Goal: Ask a question

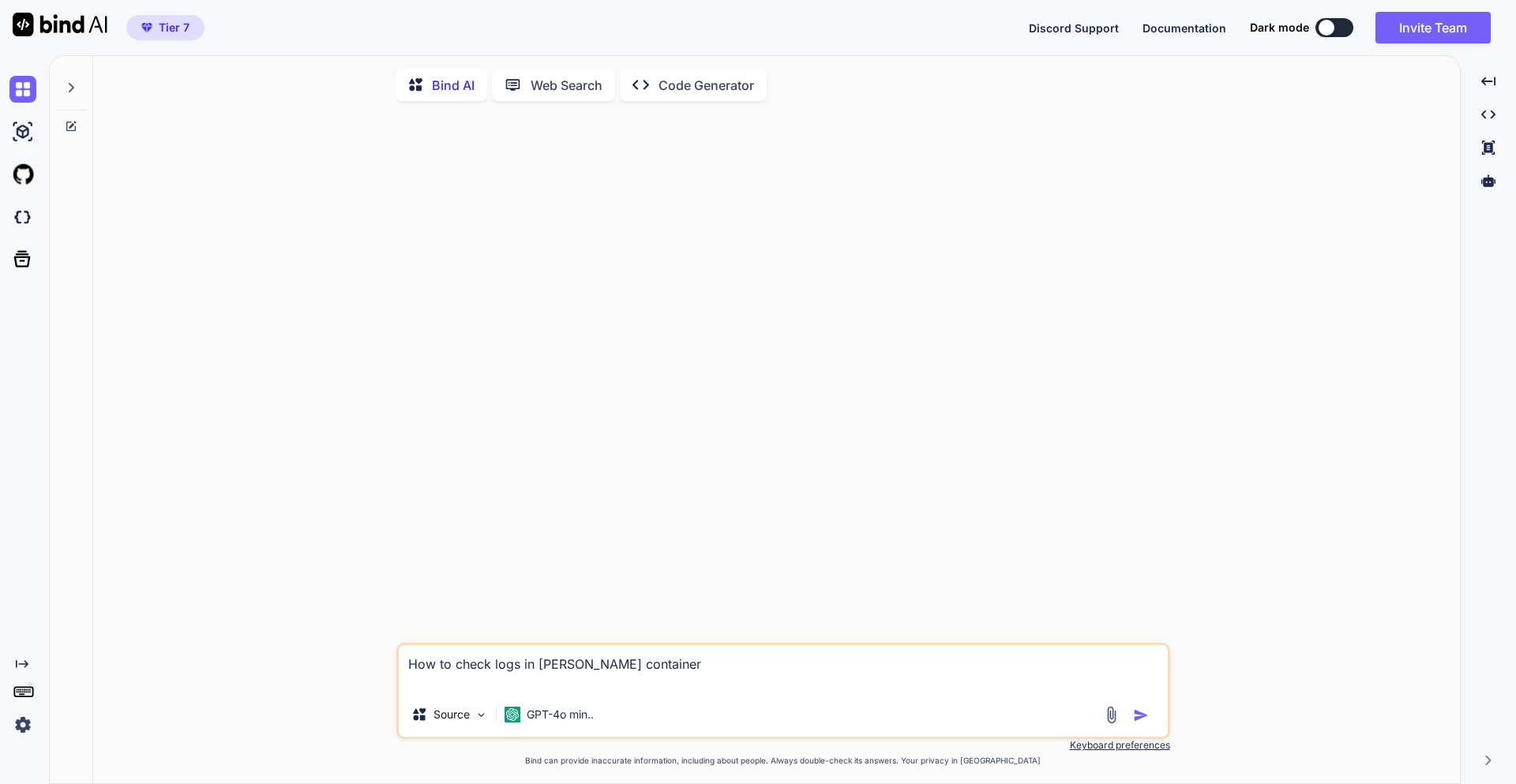
drag, startPoint x: 741, startPoint y: 671, endPoint x: 266, endPoint y: 652, distance: 475.4
click at [266, 652] on div "How to check logs in [PERSON_NAME] container Source GPT-4o min.. Created with B…" at bounding box center [782, 449] width 1354 height 671
type textarea "u"
type textarea "x"
type textarea "uu"
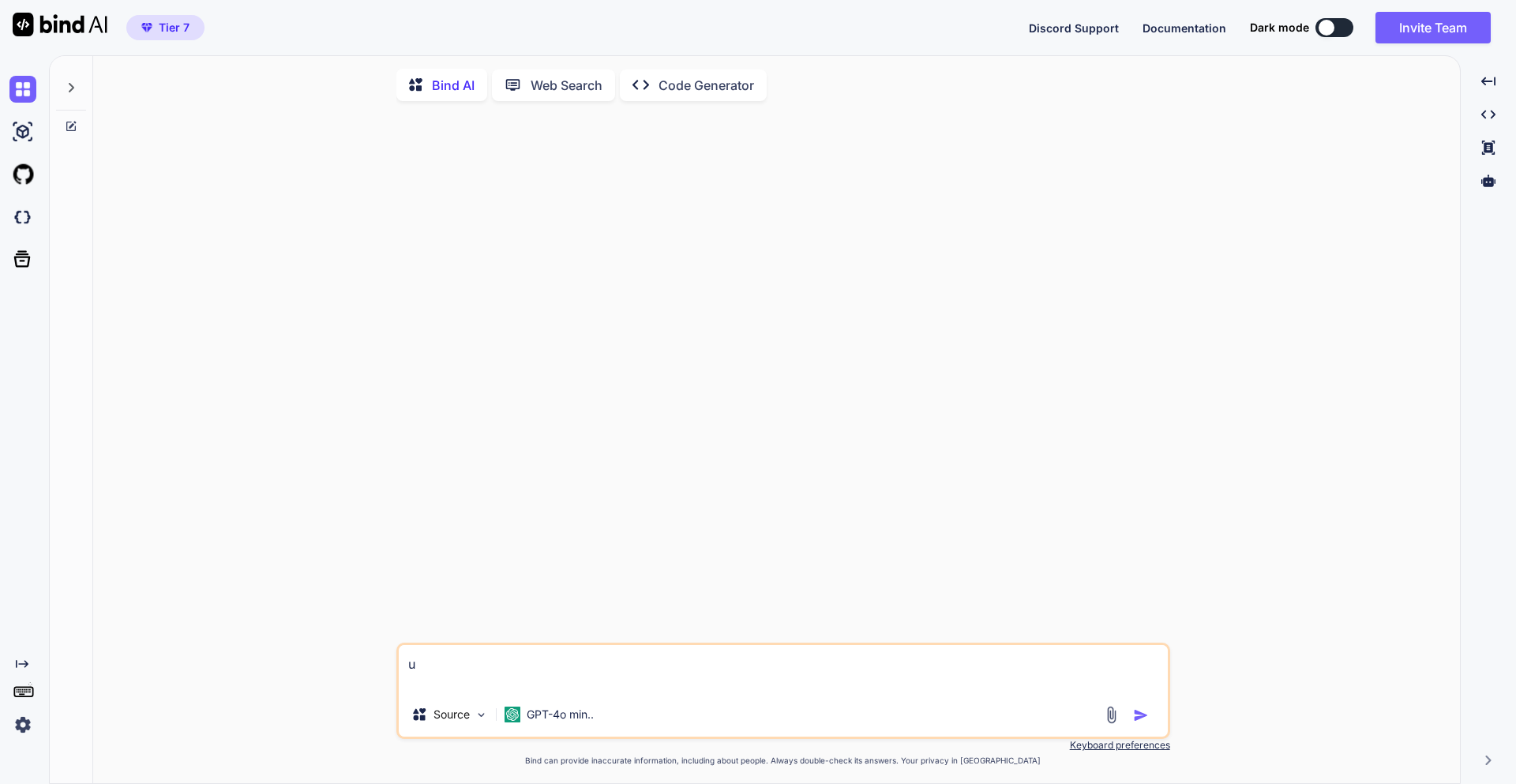
type textarea "x"
type textarea "uui"
type textarea "x"
type textarea "uuin"
type textarea "x"
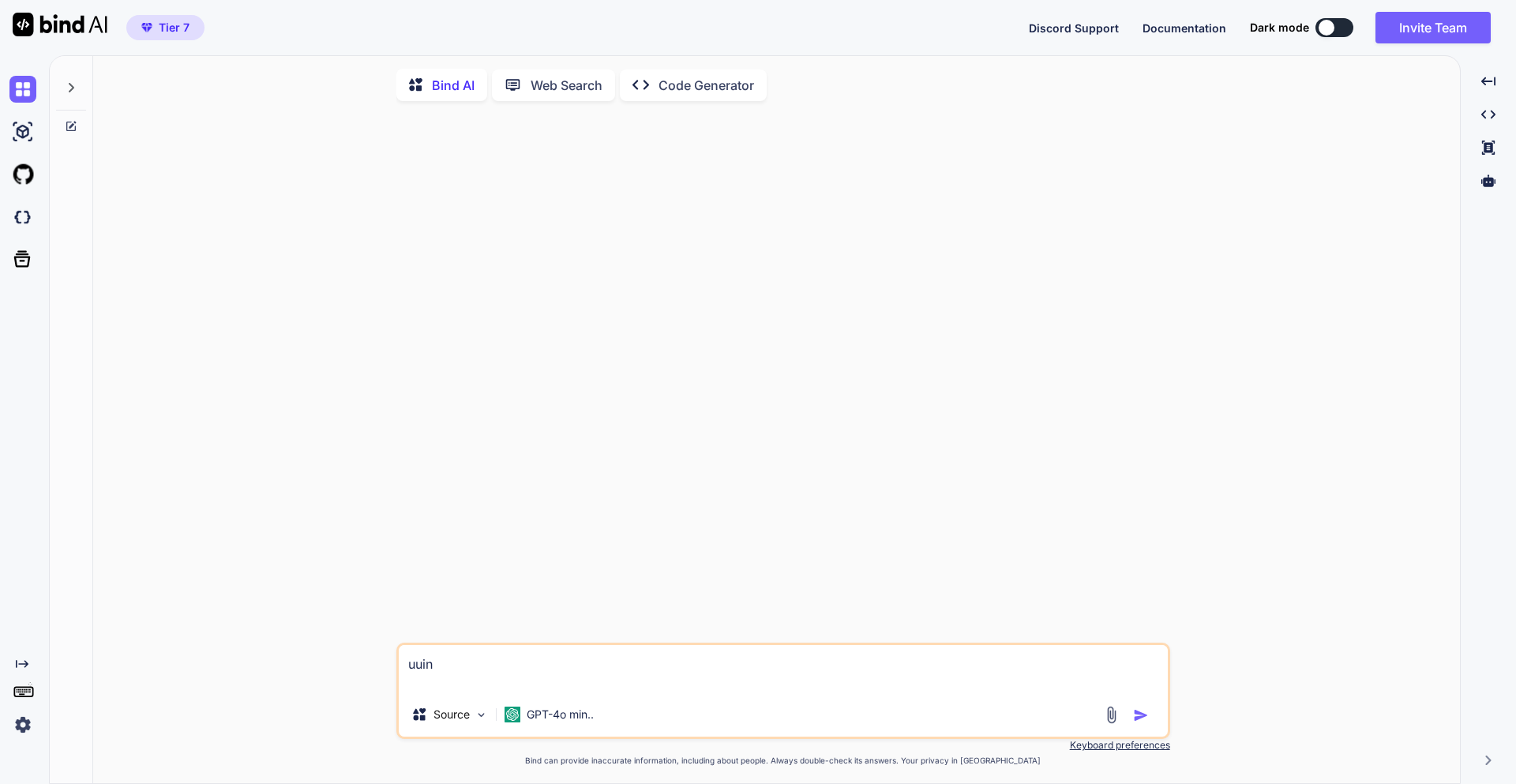
type textarea "uuind"
type textarea "x"
type textarea "uuin"
type textarea "x"
type textarea "uui"
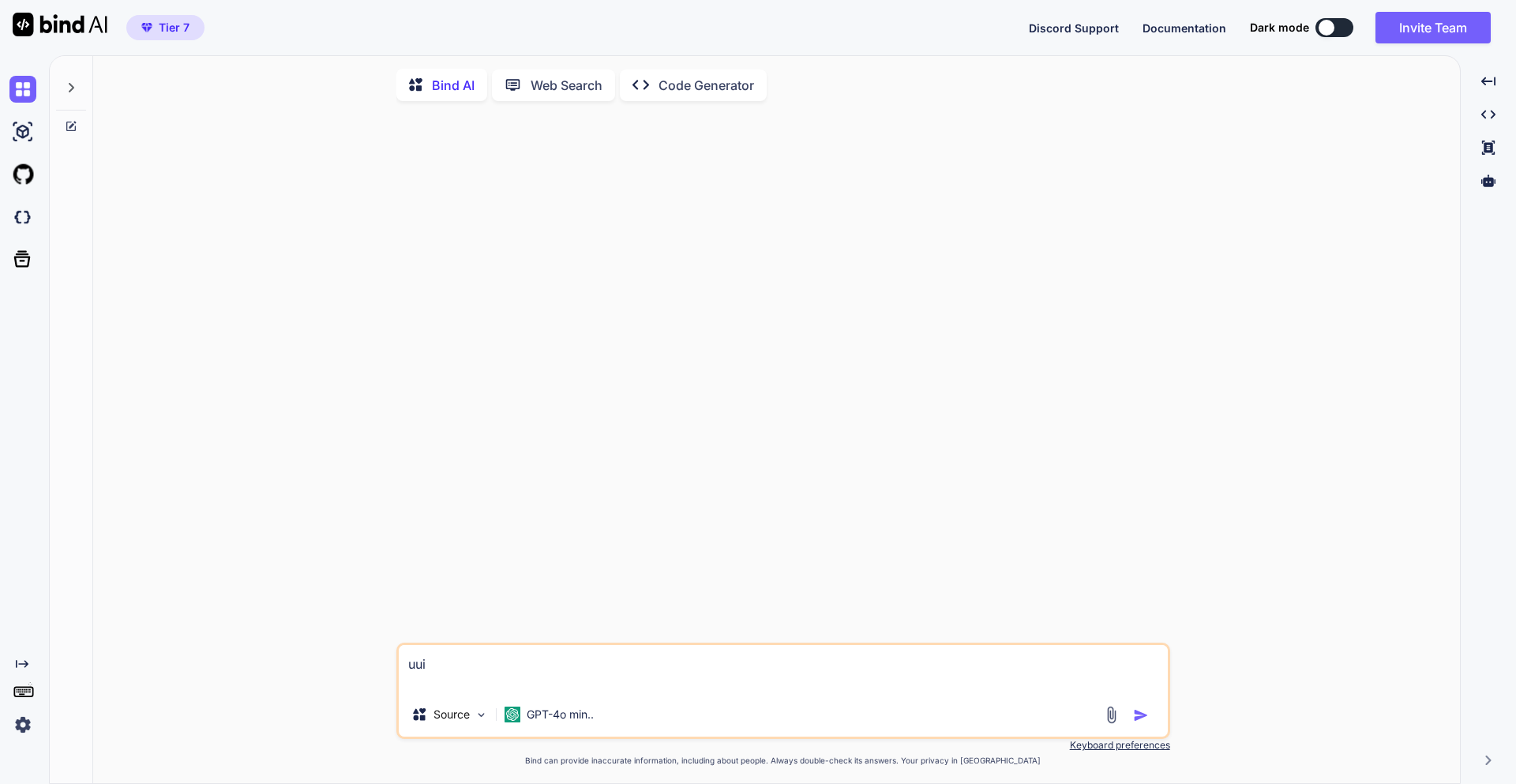
type textarea "x"
type textarea "uuid"
type textarea "x"
type textarea "uuid"
type textarea "x"
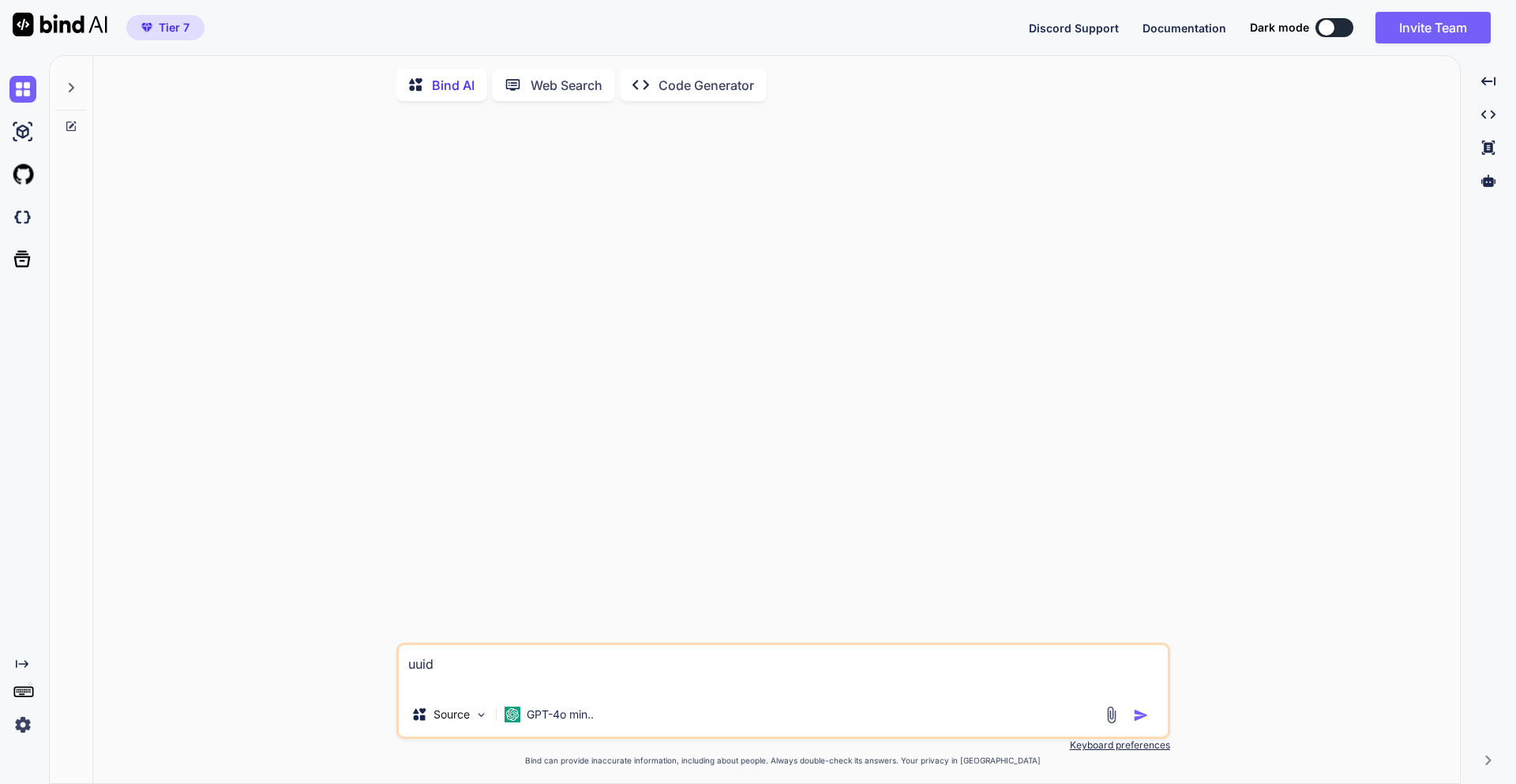
type textarea "uuid h"
type textarea "x"
type textarea "uuid he"
type textarea "x"
type textarea "uuid hex"
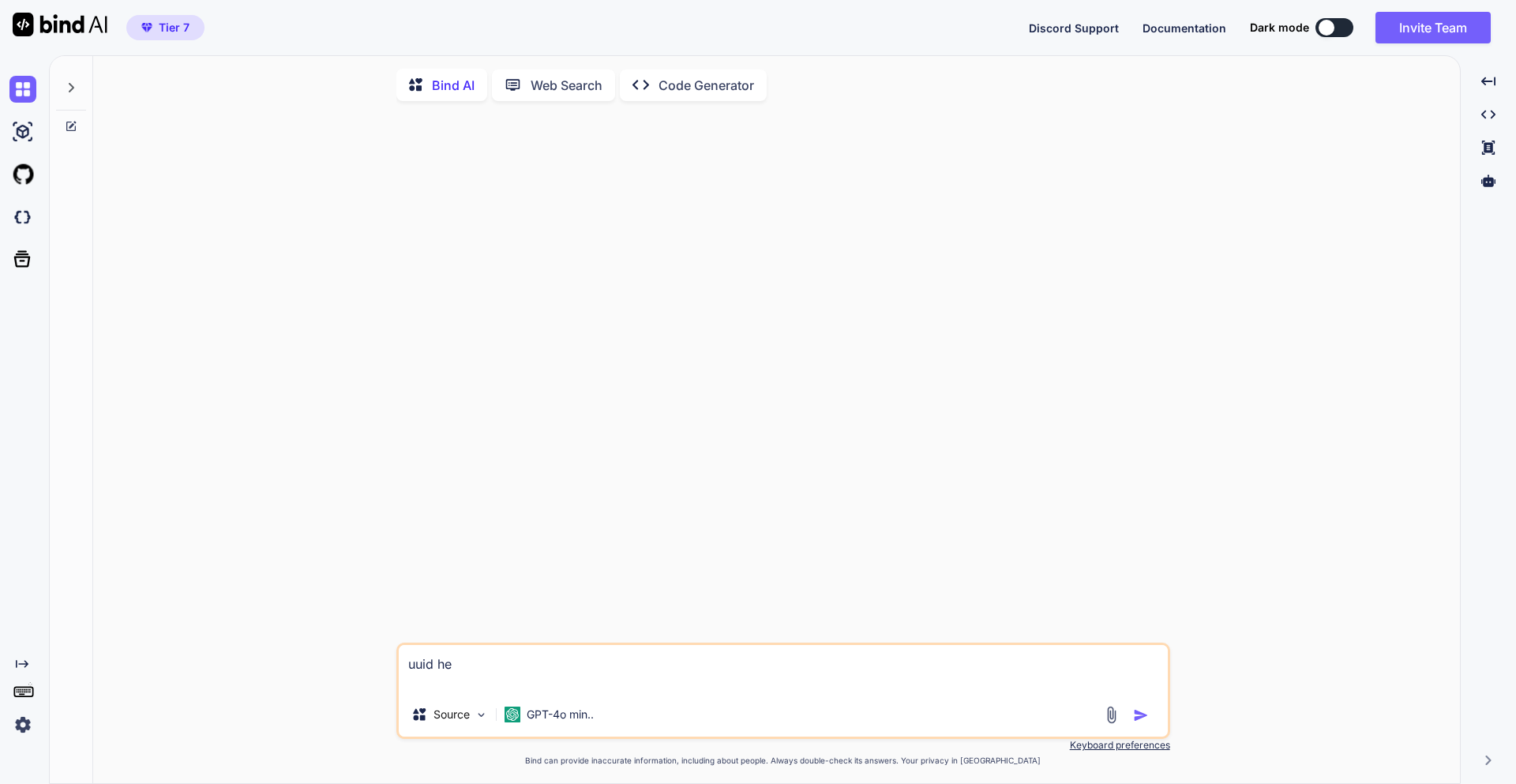
type textarea "x"
type textarea "uuid hex"
type textarea "x"
type textarea "uuid hex l"
type textarea "x"
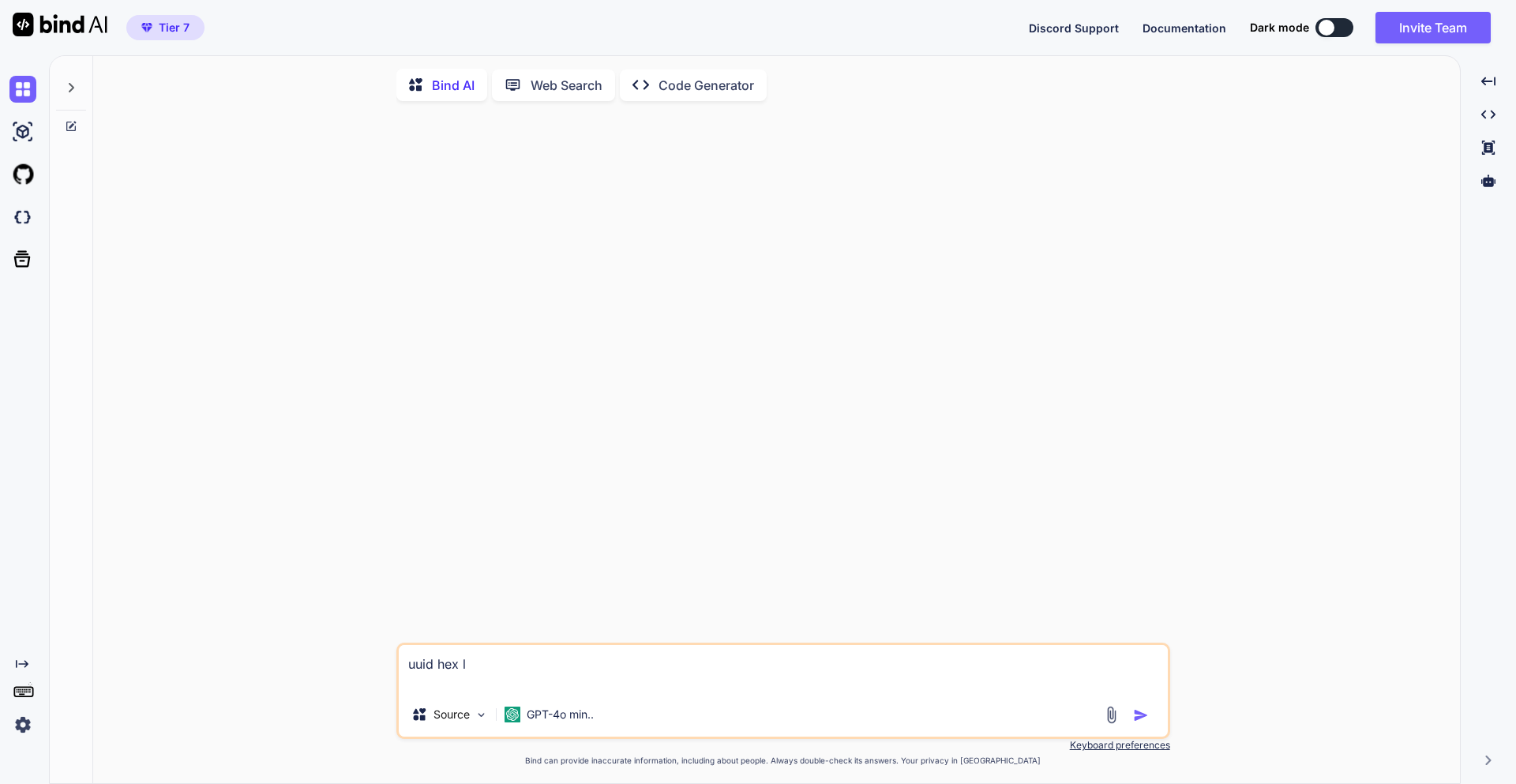
type textarea "uuid hex le"
type textarea "x"
type textarea "uuid hex len"
type textarea "x"
type textarea "uuid hex leng"
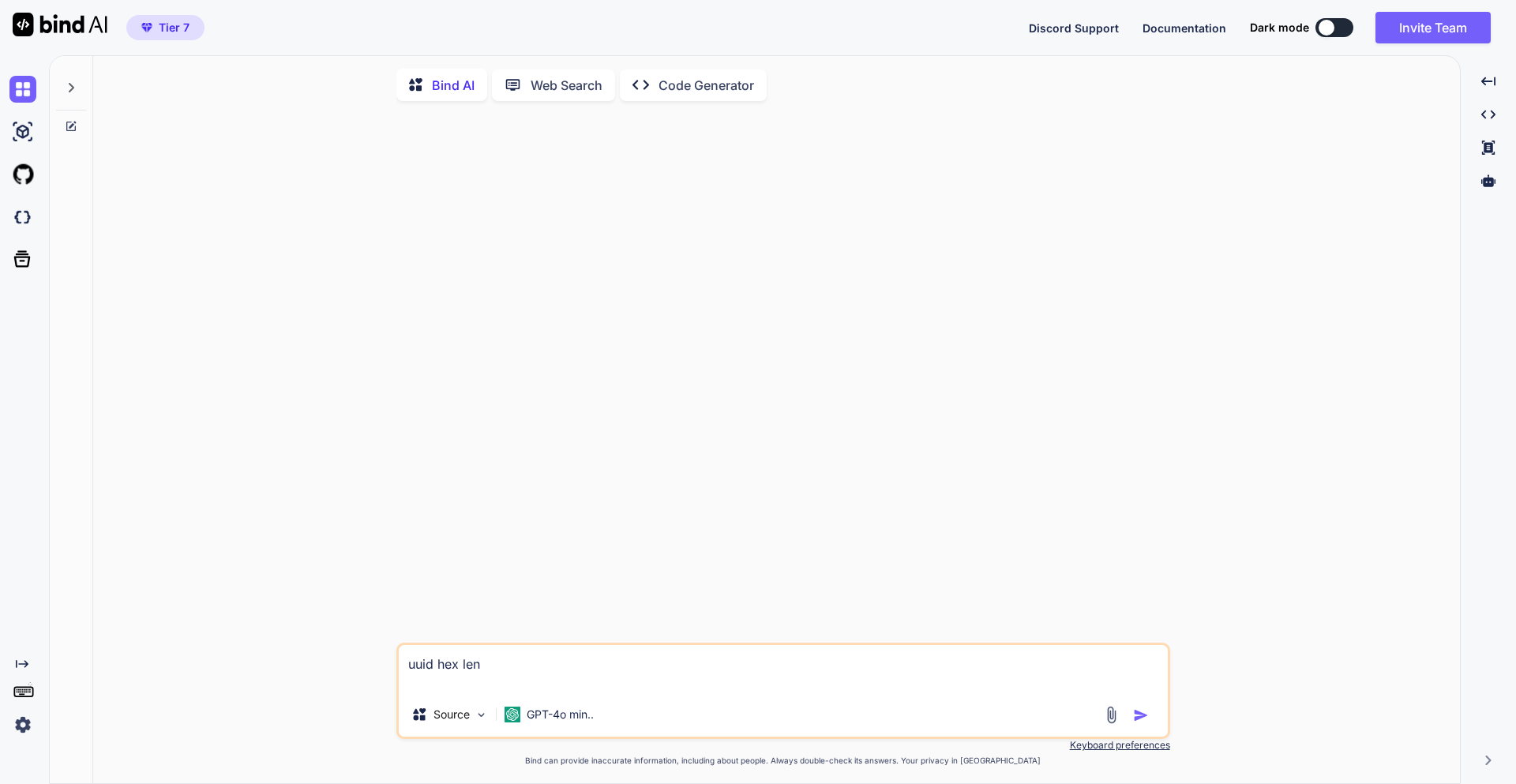
type textarea "x"
type textarea "uuid hex lengh"
type textarea "x"
type textarea "uuid hex lenght"
type textarea "x"
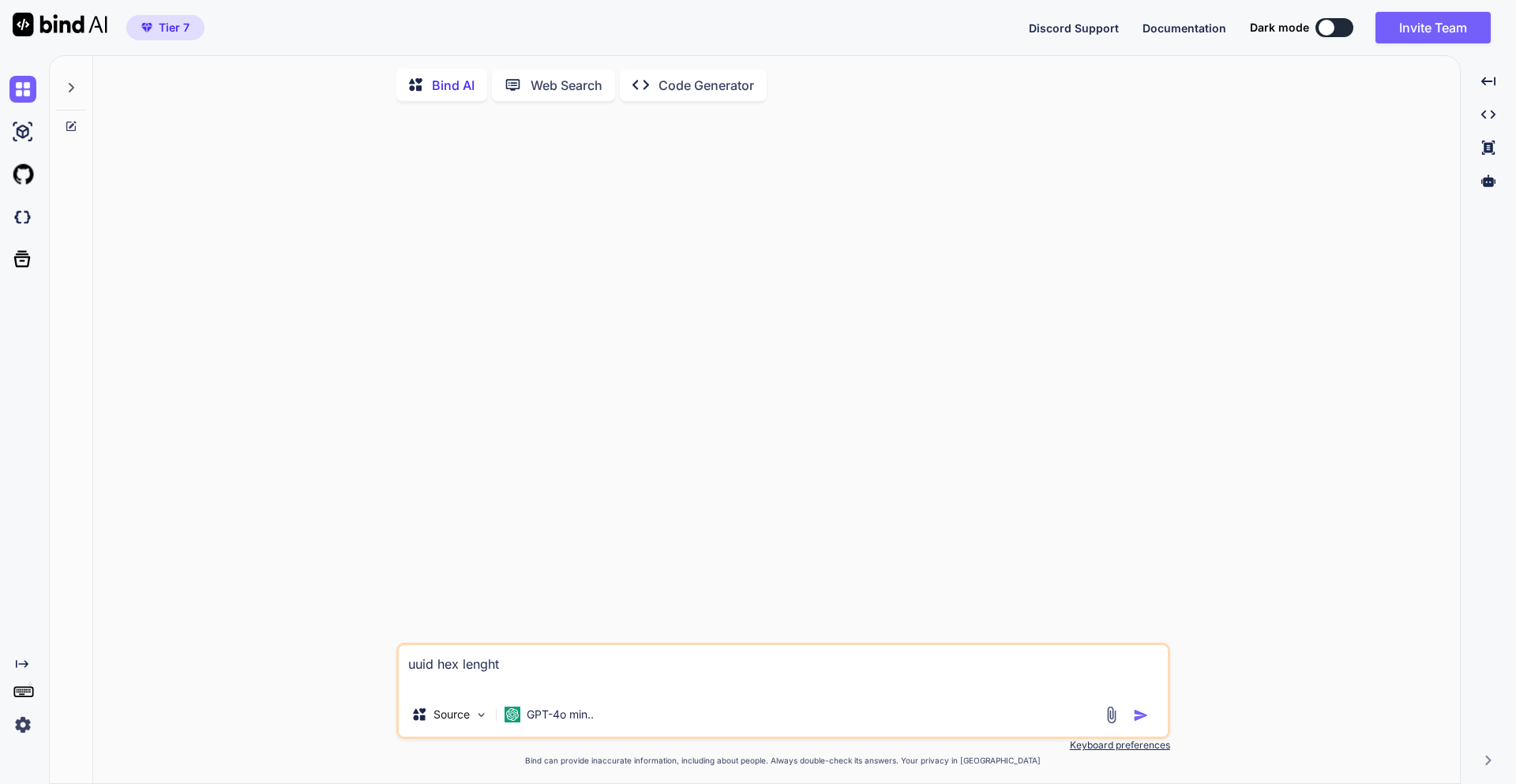
type textarea "uuid hex lenght"
type textarea "x"
type textarea "uuid hex lenght"
type textarea "x"
type textarea "uuid hex lengh"
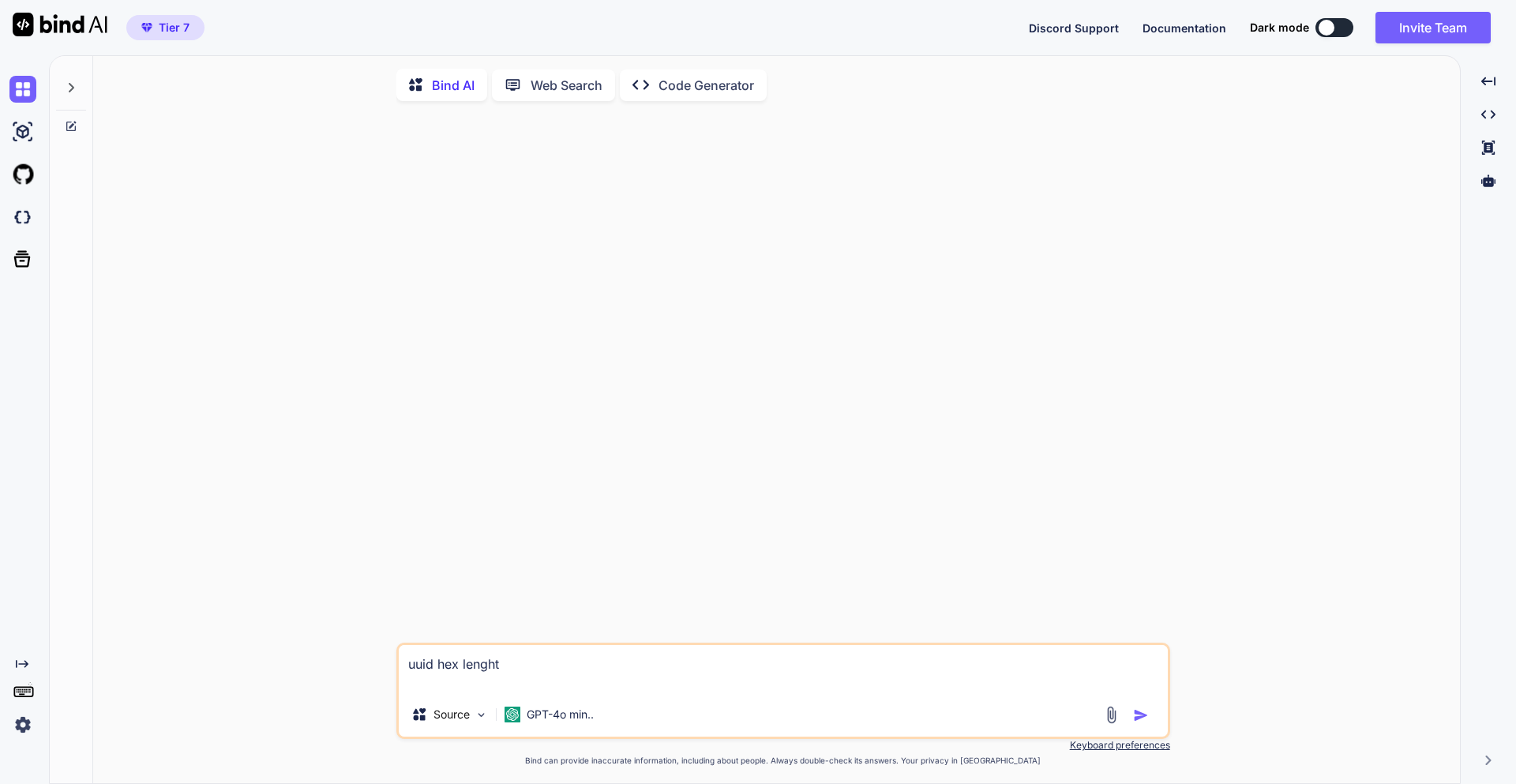
type textarea "x"
type textarea "uuid hex leng"
type textarea "x"
type textarea "uuid hex len"
type textarea "x"
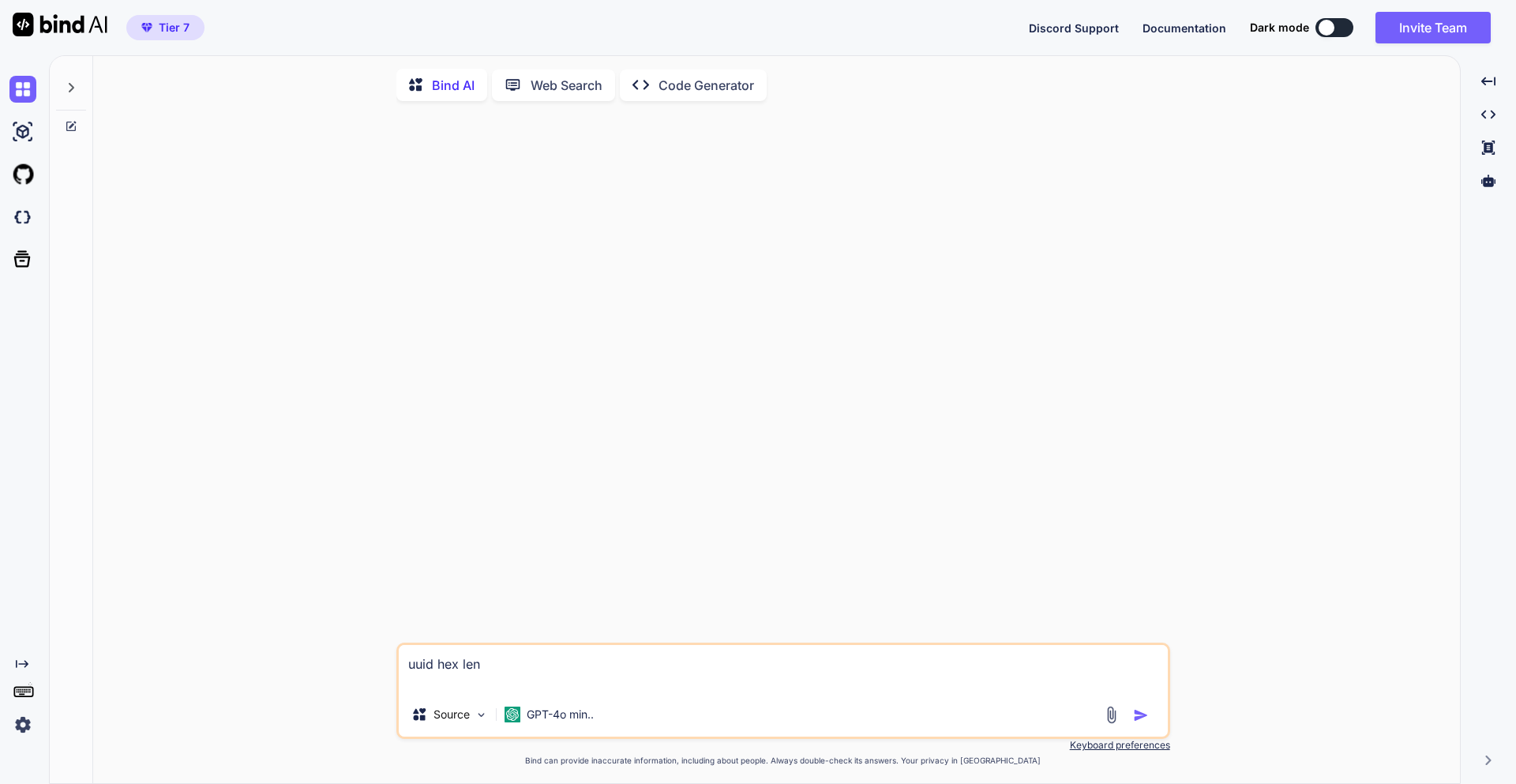
type textarea "uuid hex leng"
type textarea "x"
type textarea "uuid hex lengt"
type textarea "x"
type textarea "uuid hex length"
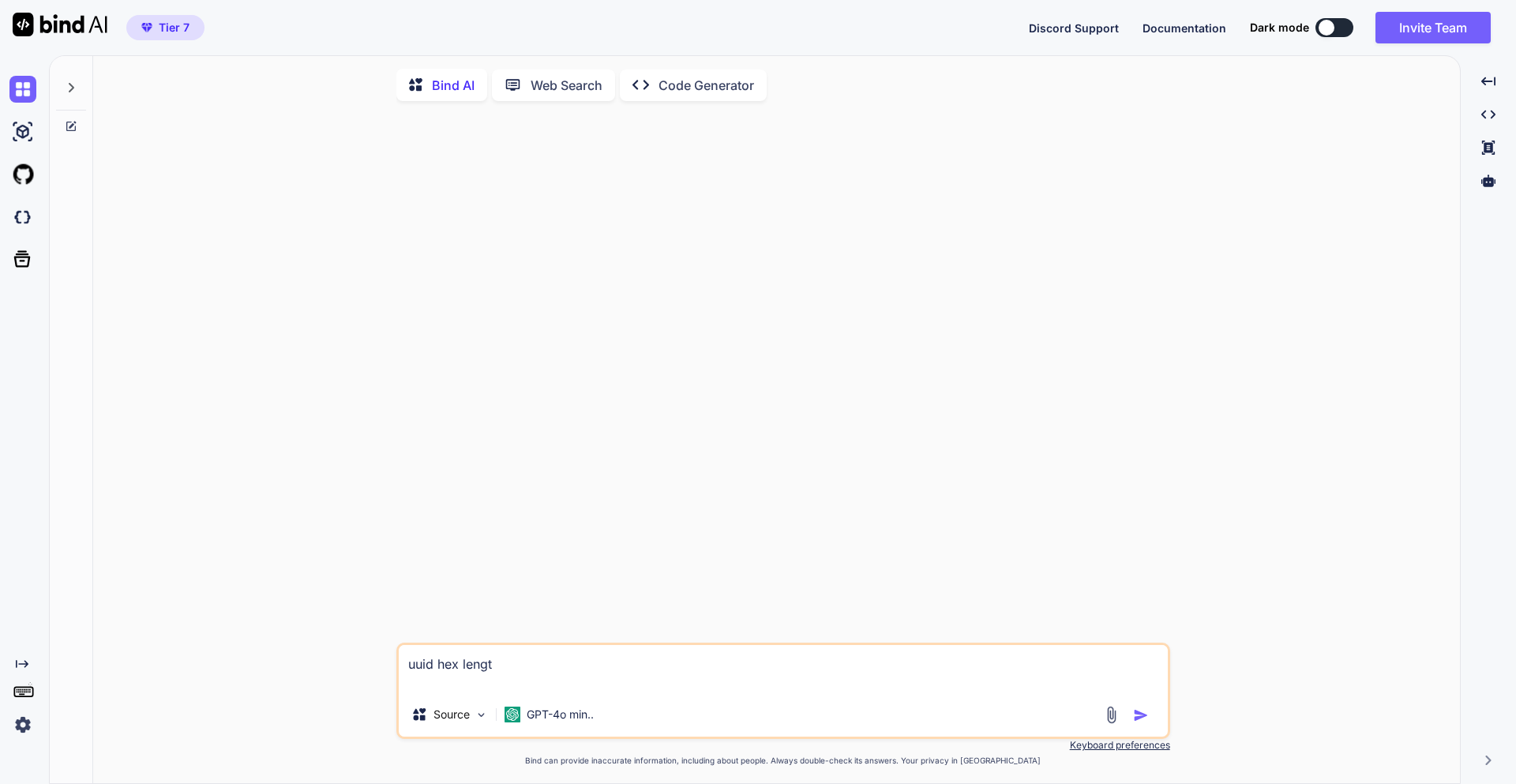
type textarea "x"
type textarea "uuid hex length"
type textarea "x"
type textarea "uuid hex length l"
type textarea "x"
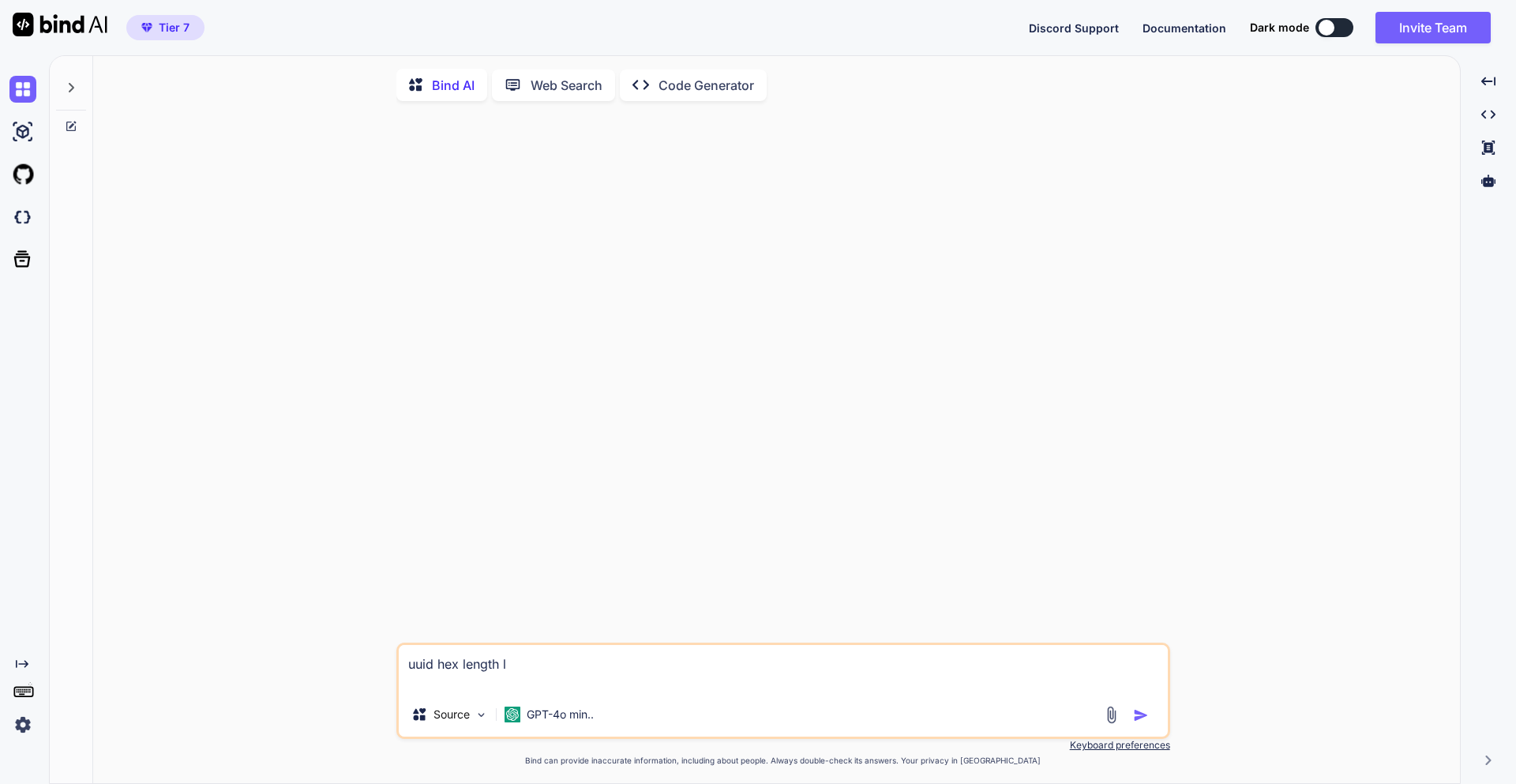
type textarea "uuid hex length le"
type textarea "x"
type textarea "uuid hex length les"
type textarea "x"
type textarea "uuid hex length less"
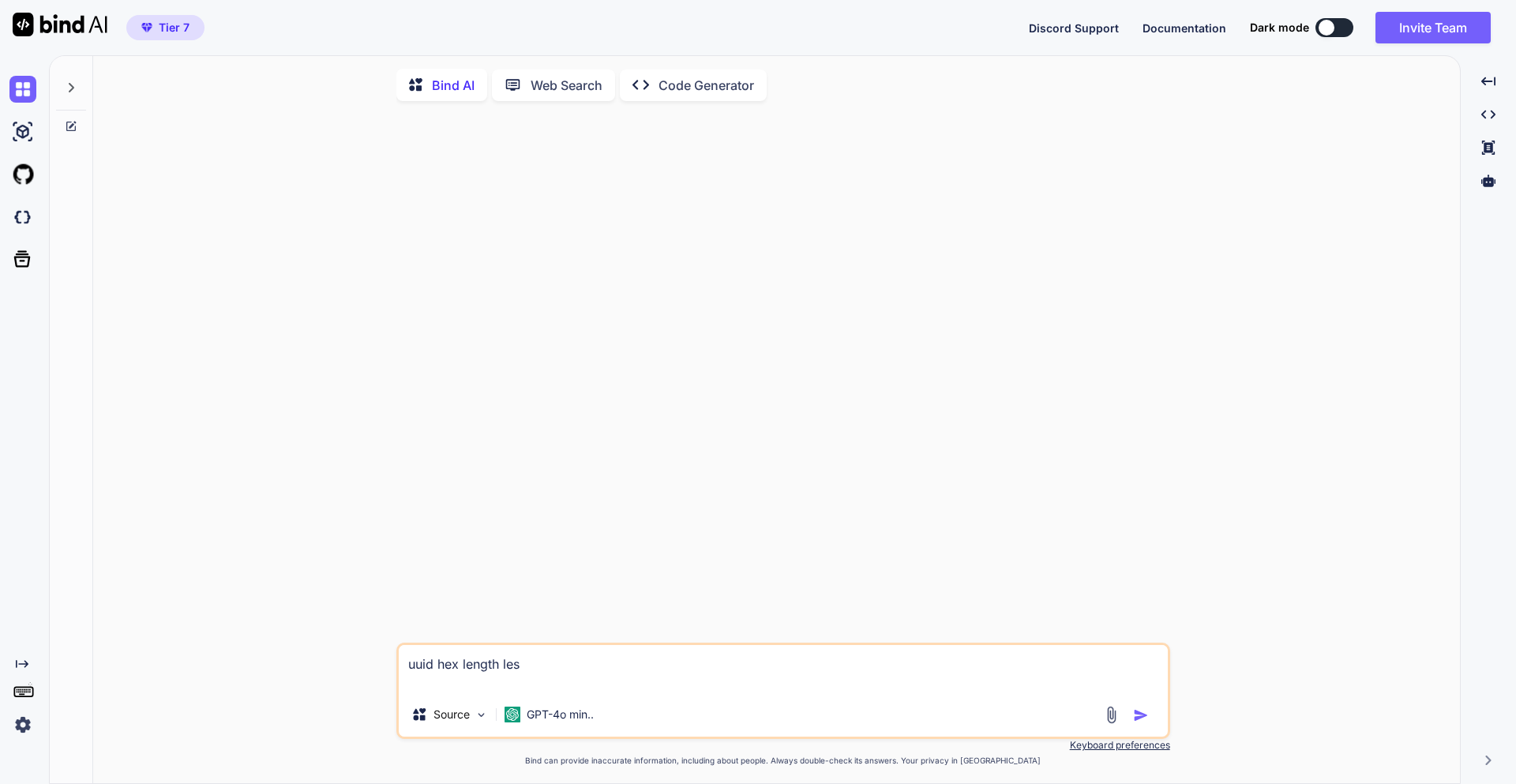
type textarea "x"
type textarea "uuid hex length less"
type textarea "x"
type textarea "uuid hex length less t"
type textarea "x"
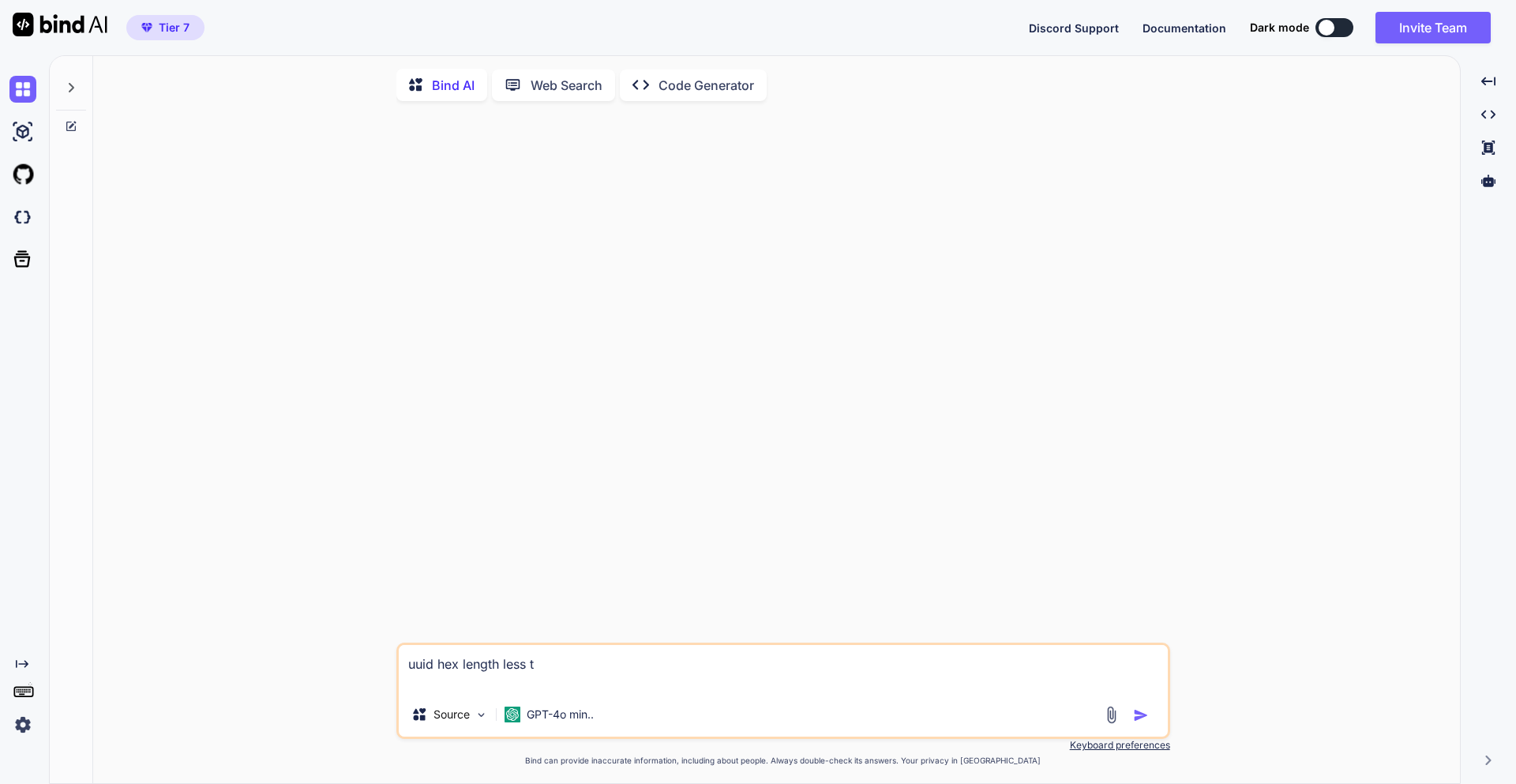
type textarea "uuid hex length less th"
type textarea "x"
type textarea "uuid hex length less tha"
type textarea "x"
type textarea "uuid hex length less than"
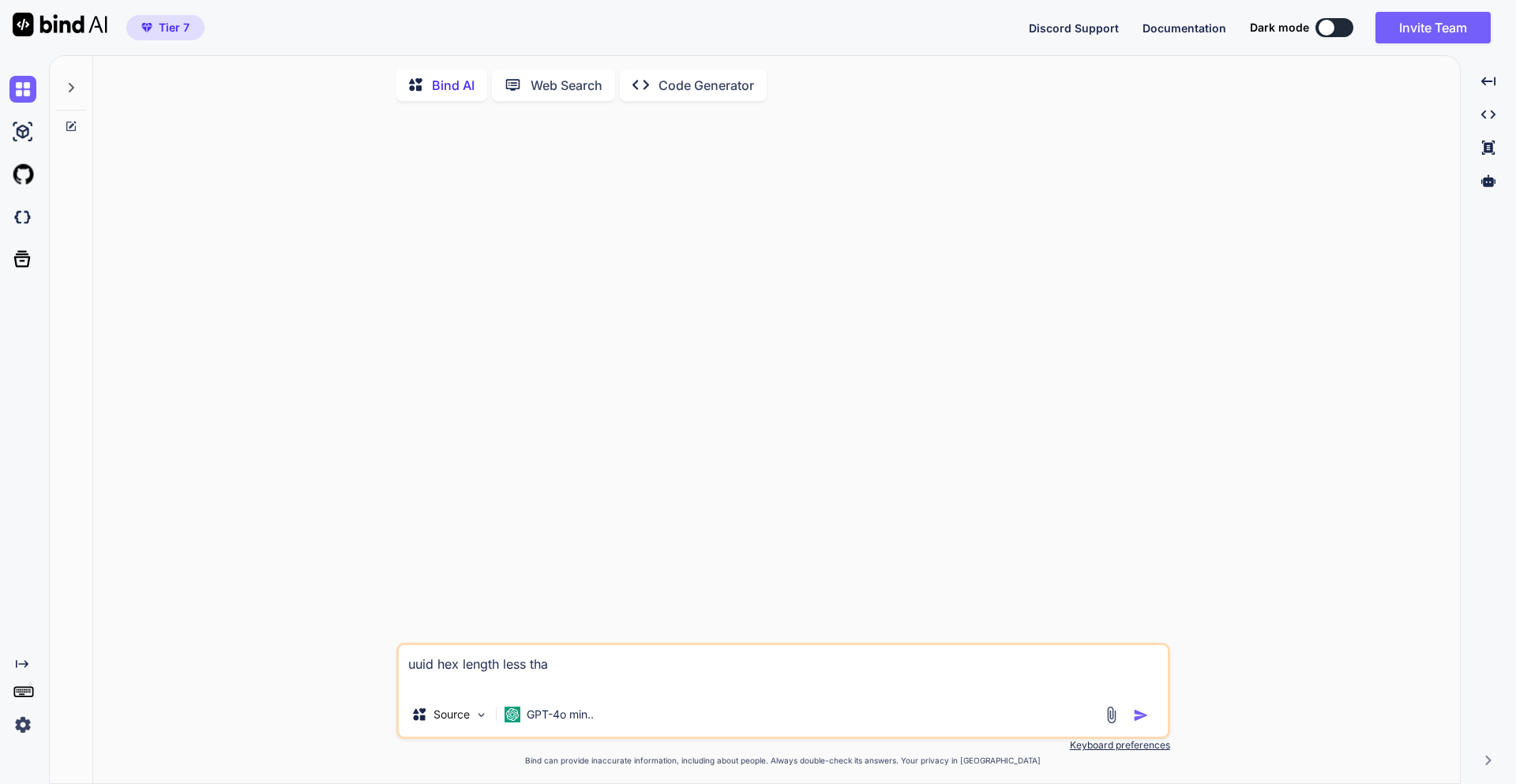
type textarea "x"
type textarea "uuid hex length less than"
type textarea "x"
type textarea "uuid hex length less than 2"
type textarea "x"
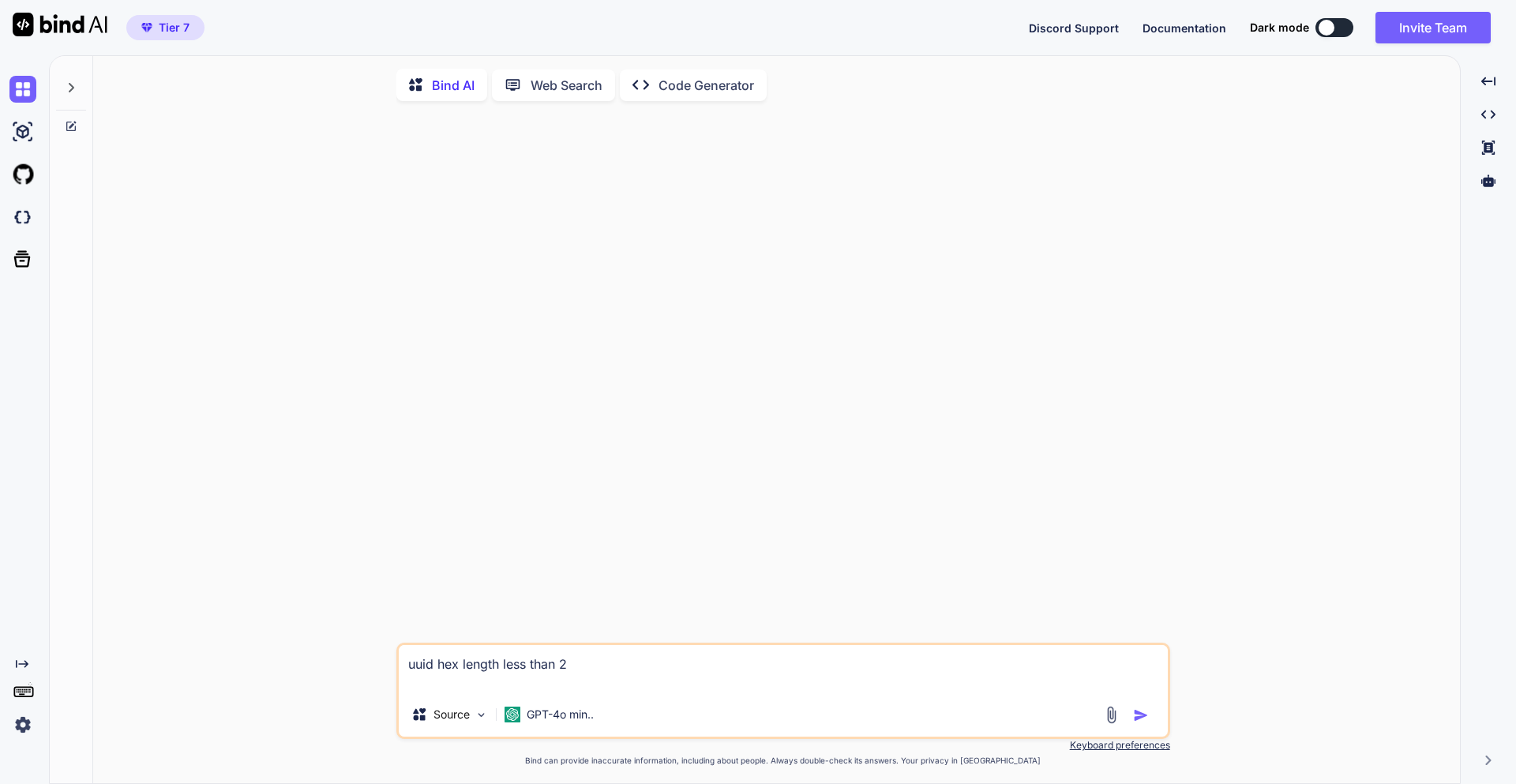
type textarea "uuid hex length less than 20"
type textarea "x"
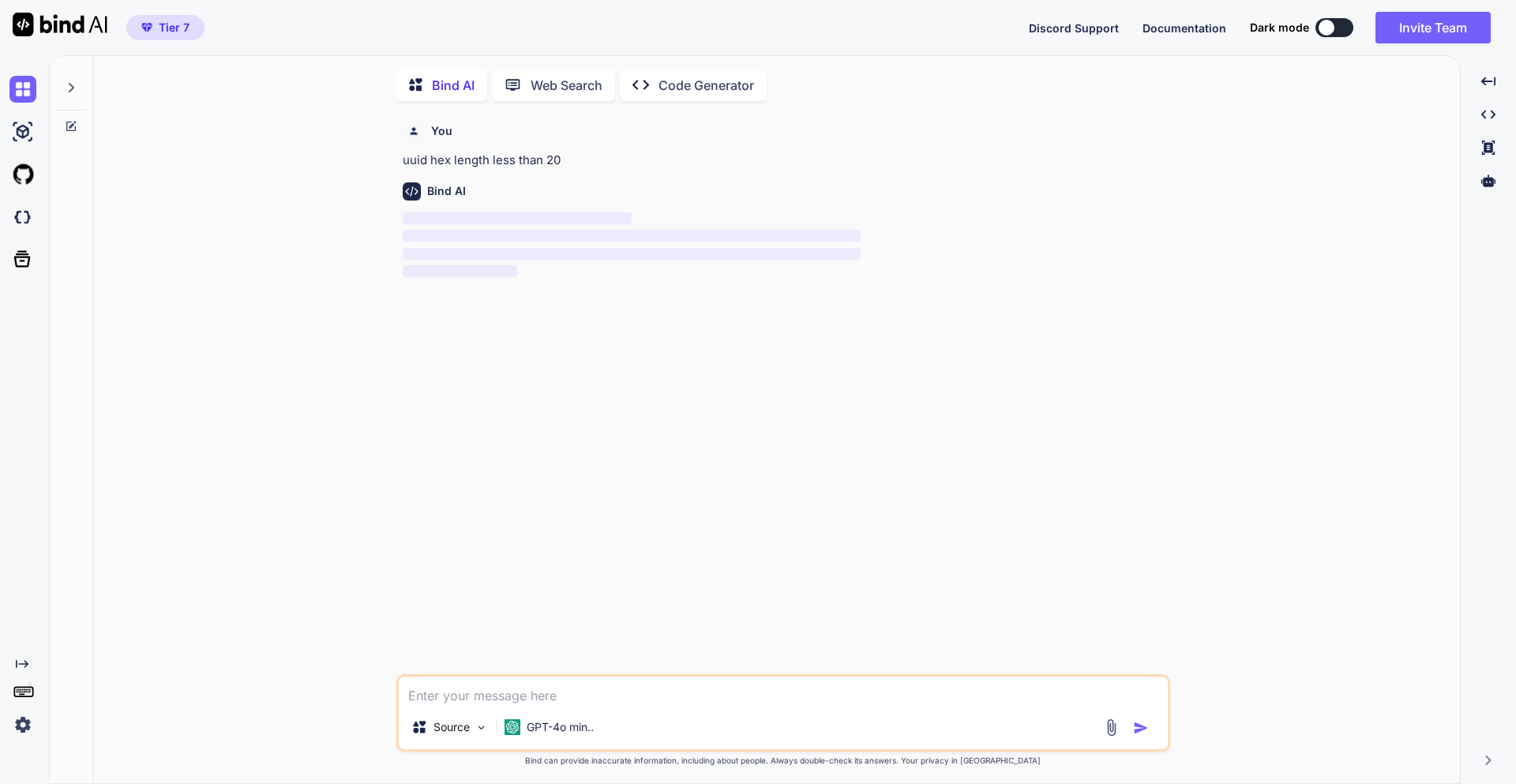
scroll to position [6, 0]
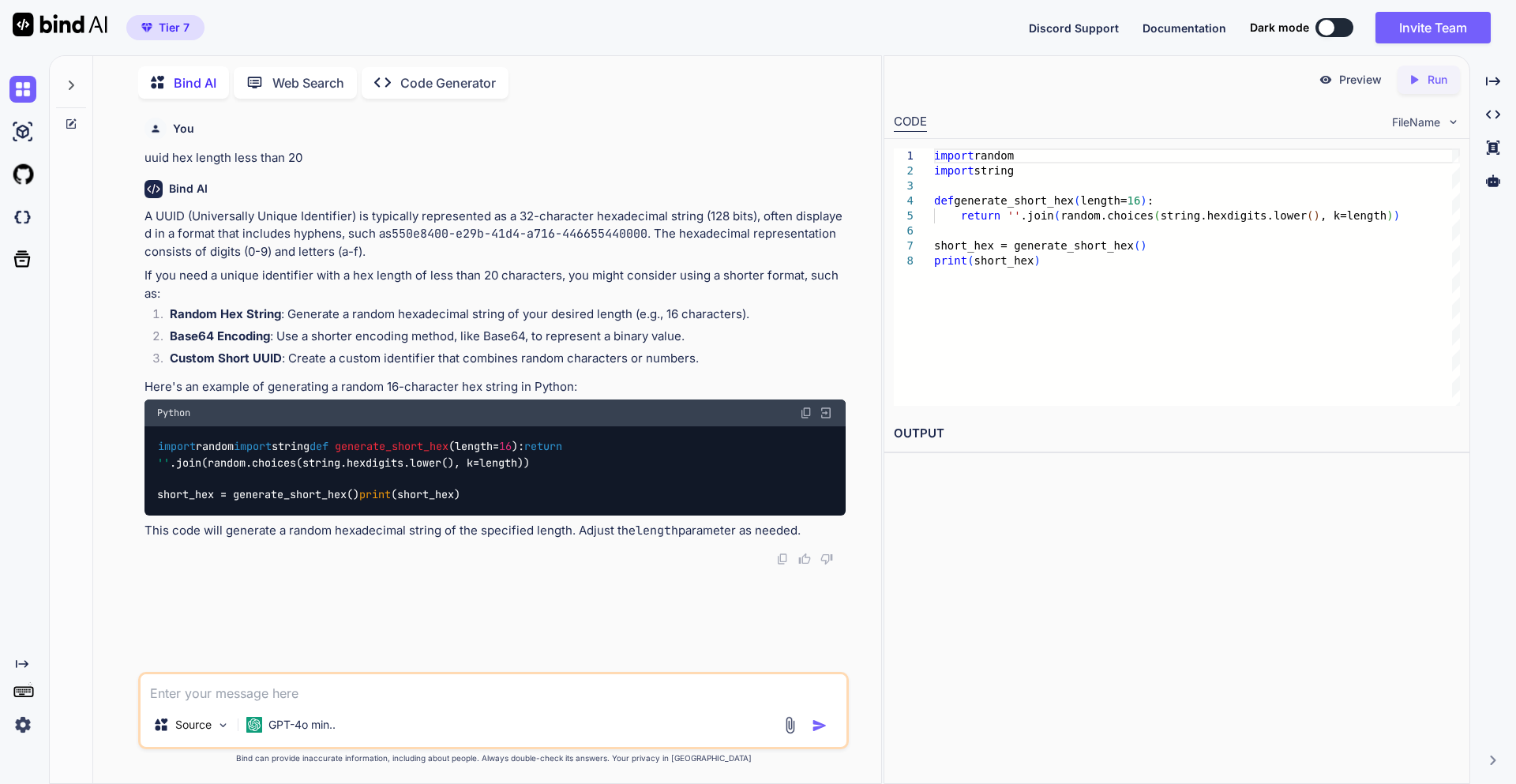
type textarea "x"
click at [333, 683] on textarea at bounding box center [493, 688] width 706 height 29
paste textarea "uuid.uuid4().hex"
type textarea "uuid.uuid4().hex length upto 20"
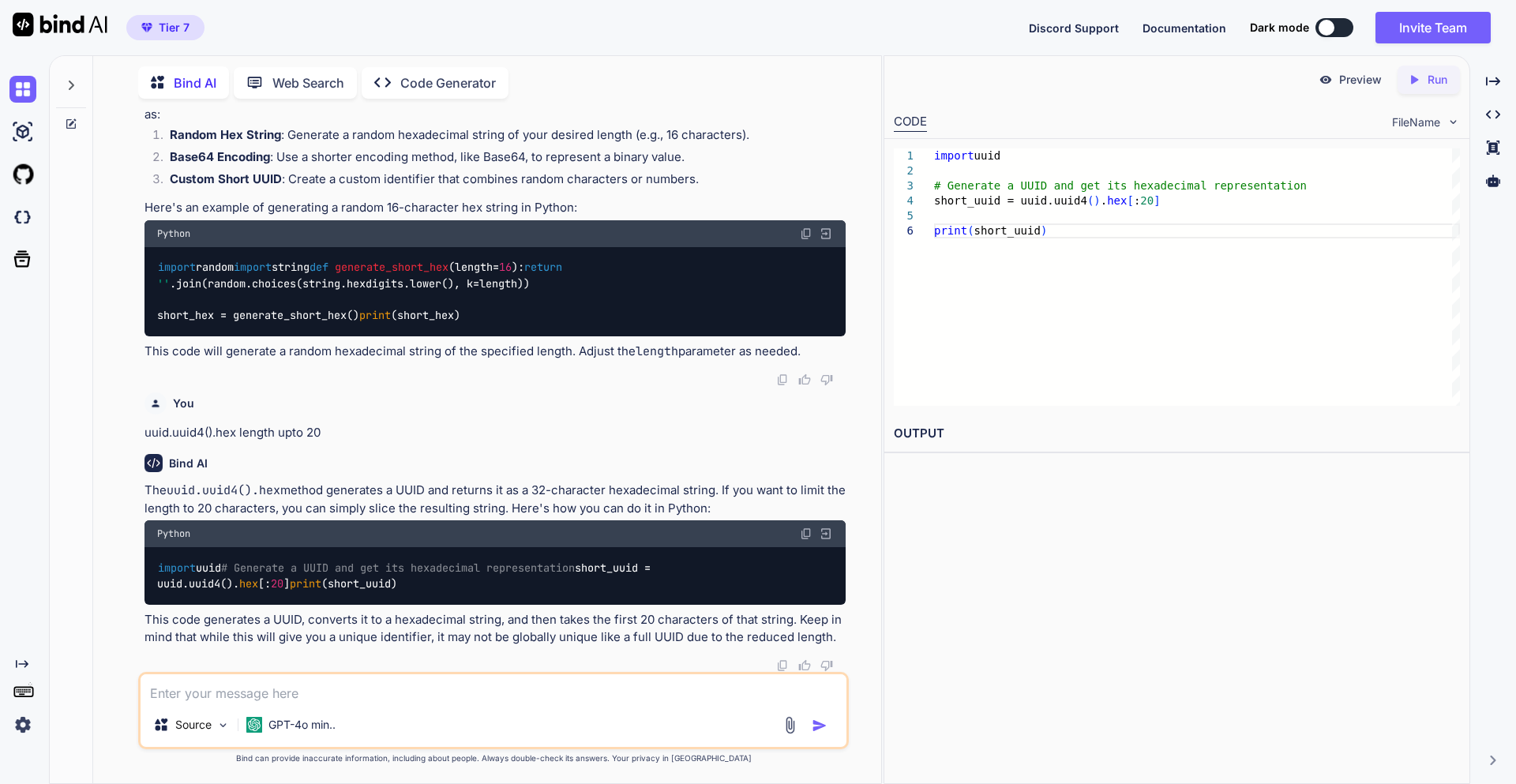
scroll to position [308, 0]
